Goal: Check status

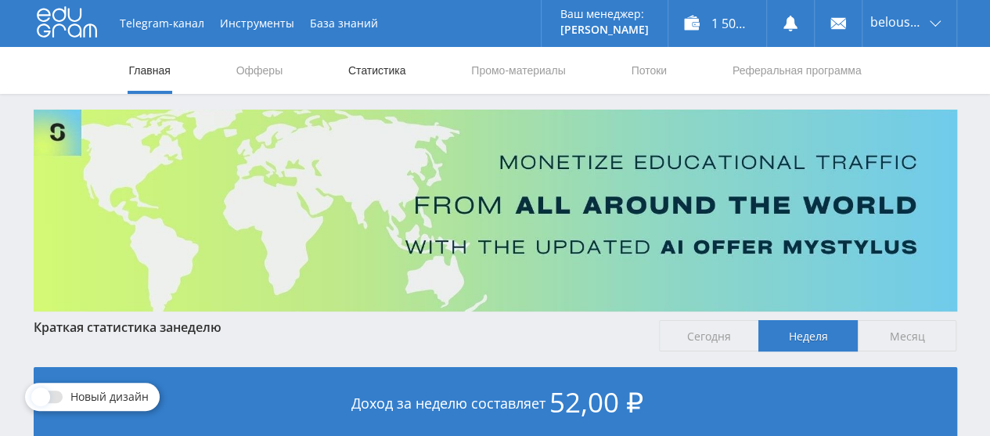
click at [367, 70] on link "Статистика" at bounding box center [377, 70] width 61 height 47
